Goal: Check status

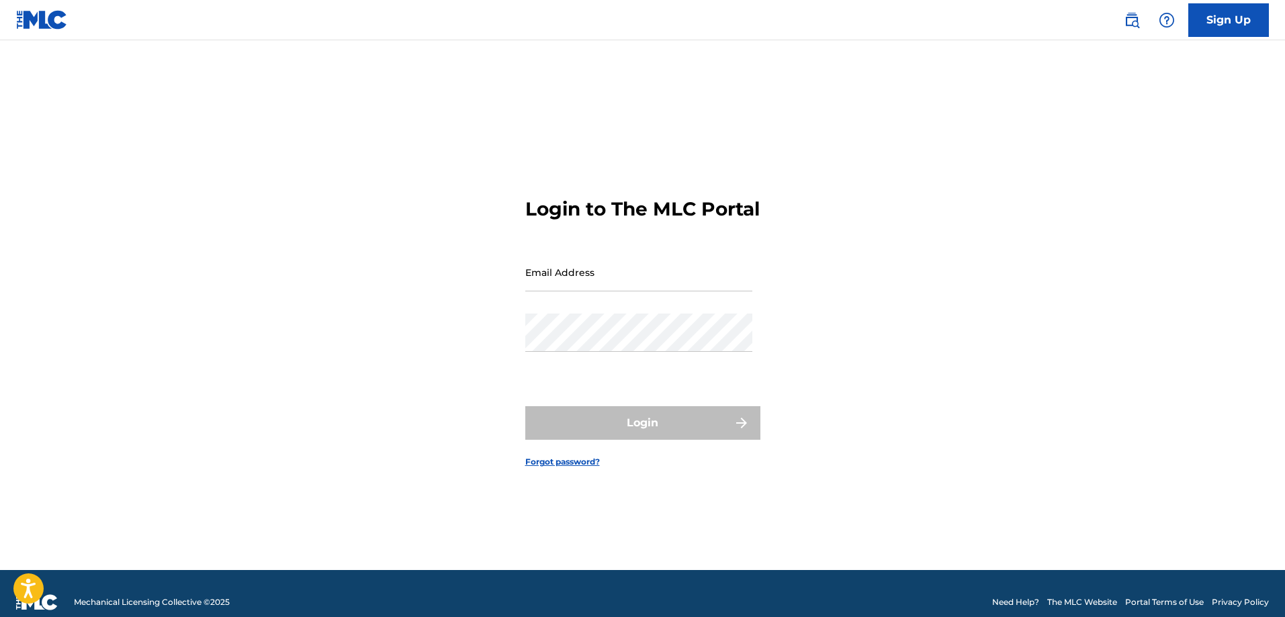
click at [590, 292] on input "Email Address" at bounding box center [638, 272] width 227 height 38
type input "[EMAIL_ADDRESS][DOMAIN_NAME]"
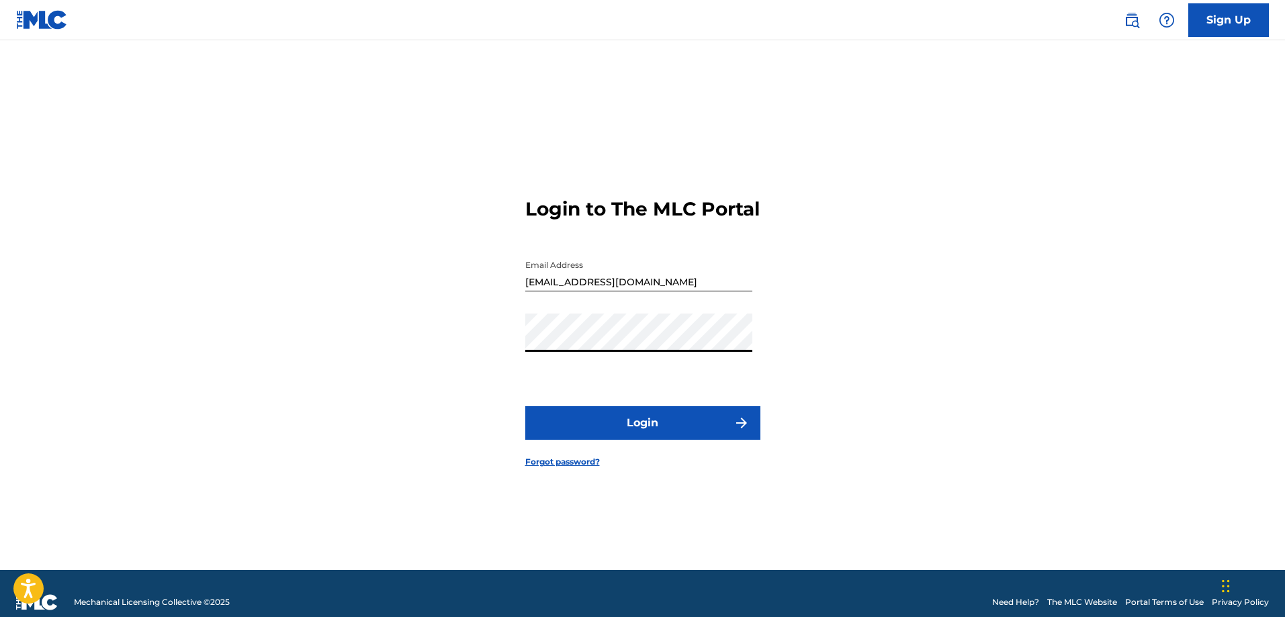
click at [525, 406] on button "Login" at bounding box center [642, 423] width 235 height 34
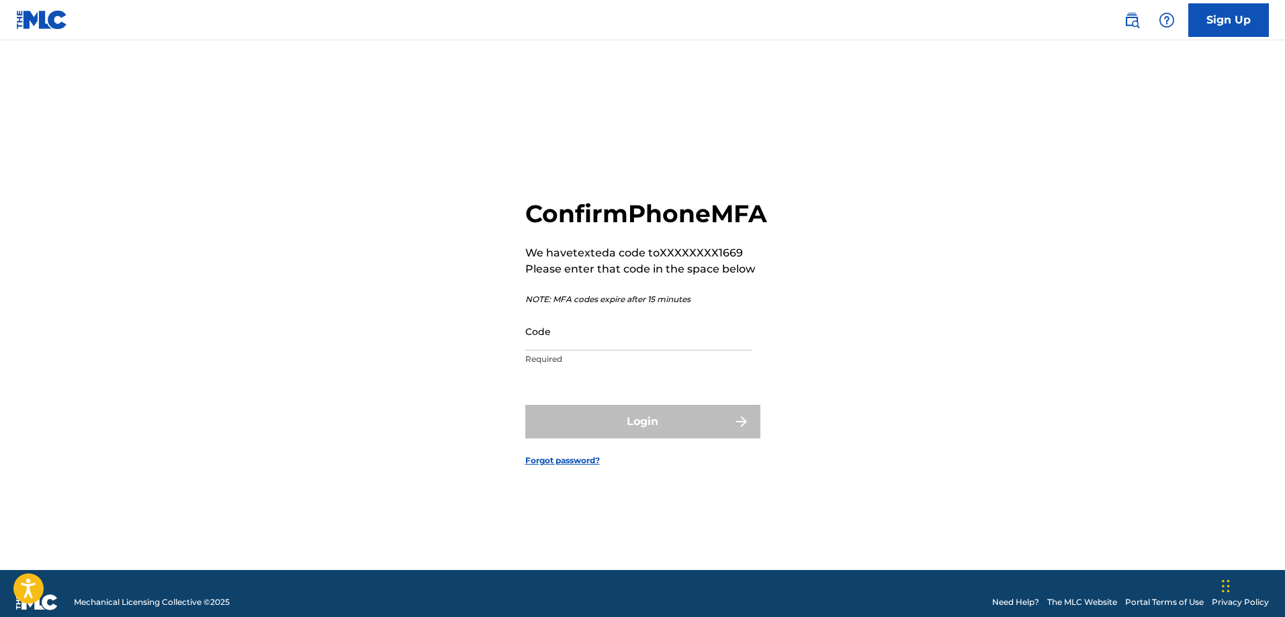
click at [657, 351] on input "Code" at bounding box center [638, 331] width 227 height 38
click at [582, 351] on input "Code" at bounding box center [638, 331] width 227 height 38
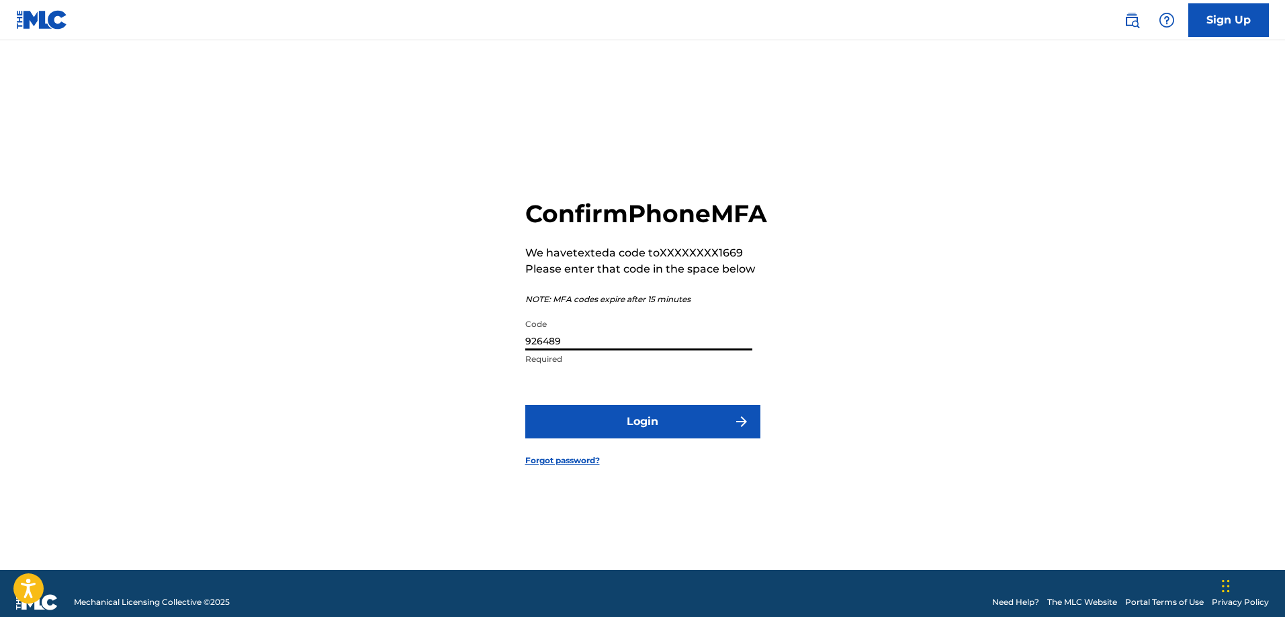
type input "926489"
click at [680, 437] on button "Login" at bounding box center [642, 422] width 235 height 34
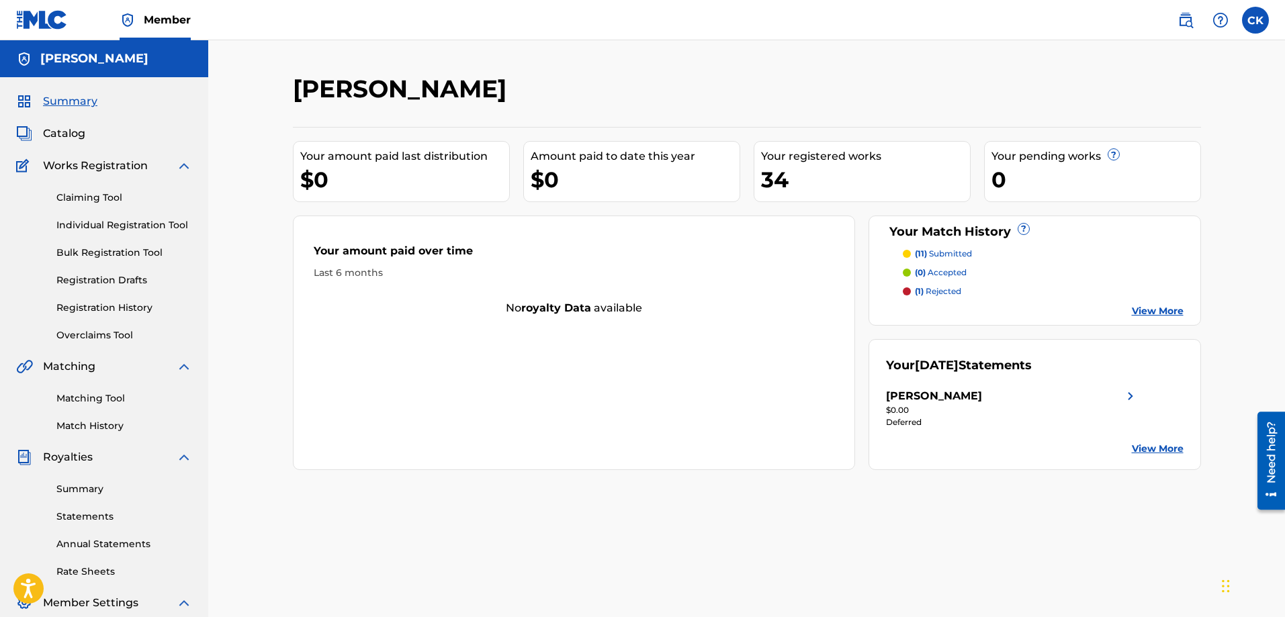
click at [1150, 448] on link "View More" at bounding box center [1158, 449] width 52 height 14
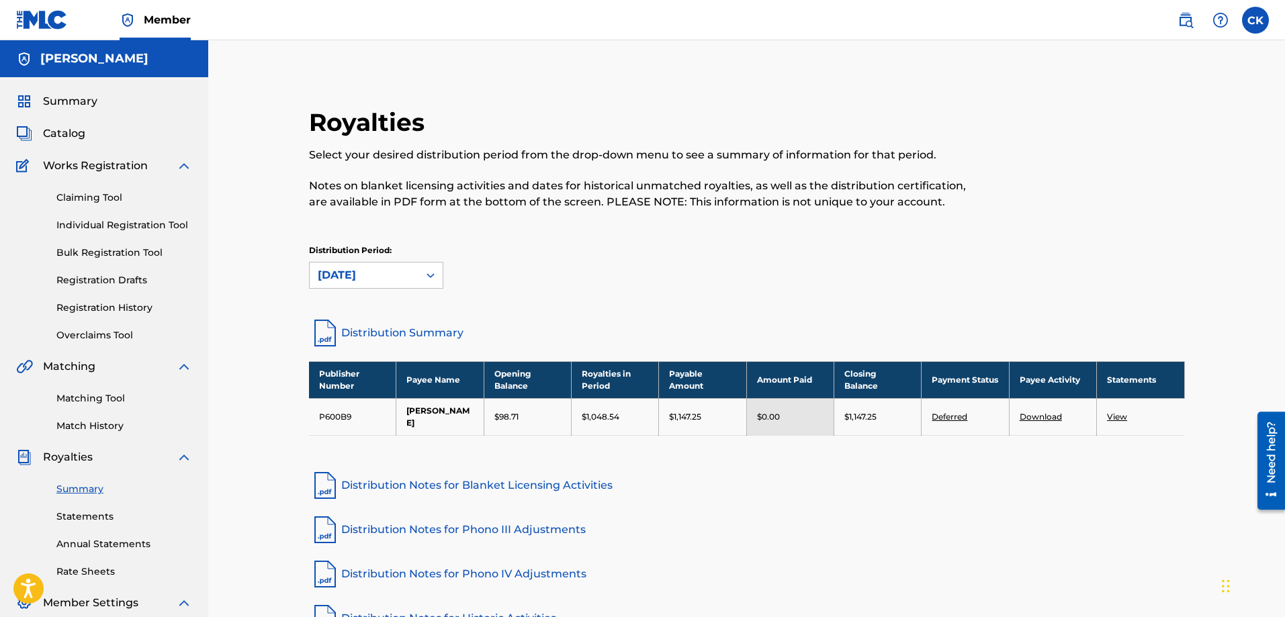
click at [947, 412] on link "Deferred" at bounding box center [950, 417] width 36 height 10
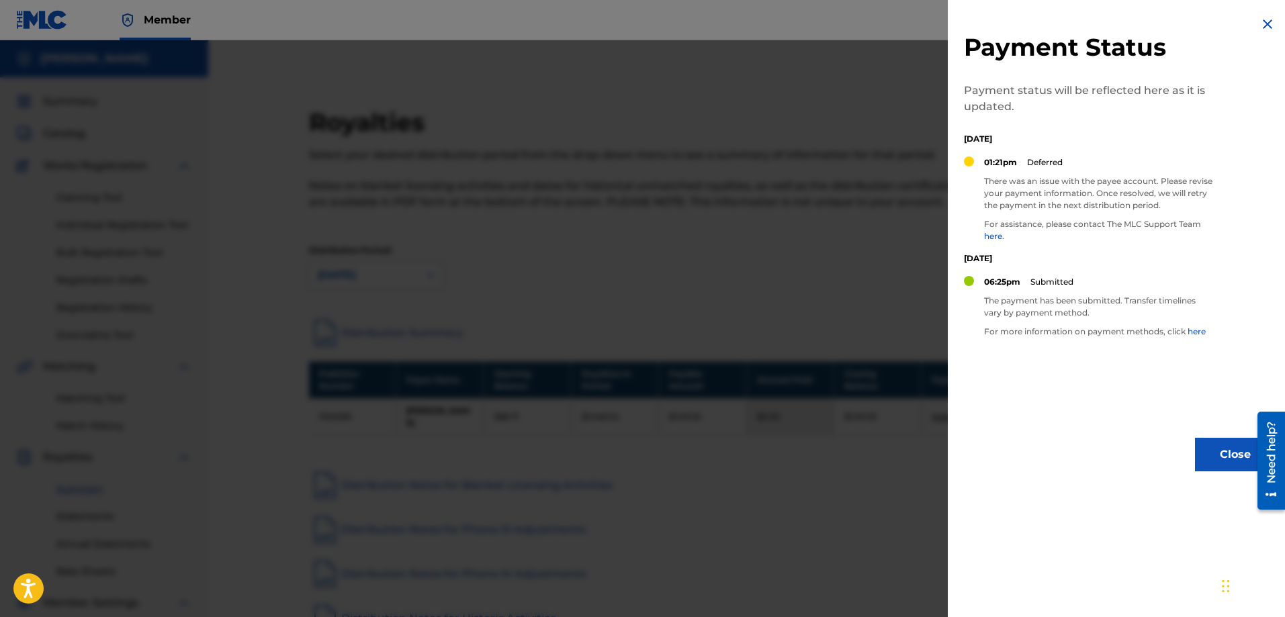
click at [1219, 459] on button "Close" at bounding box center [1235, 455] width 81 height 34
